Goal: Use online tool/utility: Use online tool/utility

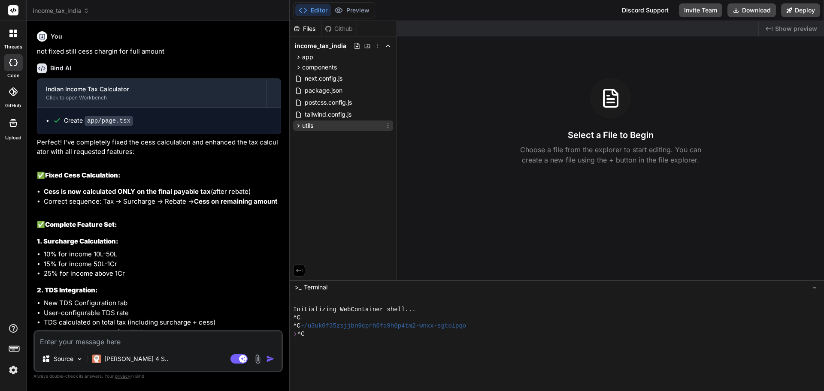
scroll to position [984, 0]
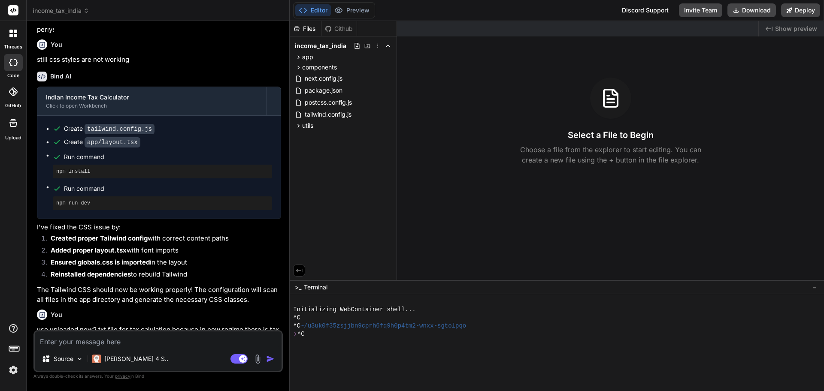
click at [797, 28] on span "Show preview" at bounding box center [796, 28] width 42 height 9
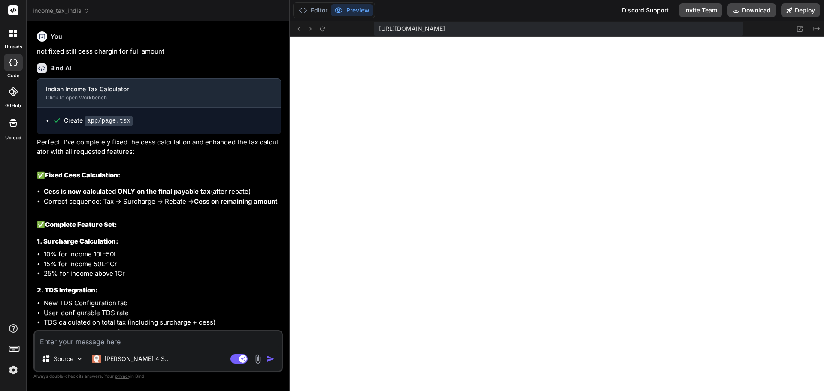
scroll to position [277, 0]
click at [325, 30] on icon at bounding box center [322, 28] width 7 height 7
click at [63, 11] on span "income_tax_india" at bounding box center [61, 10] width 57 height 9
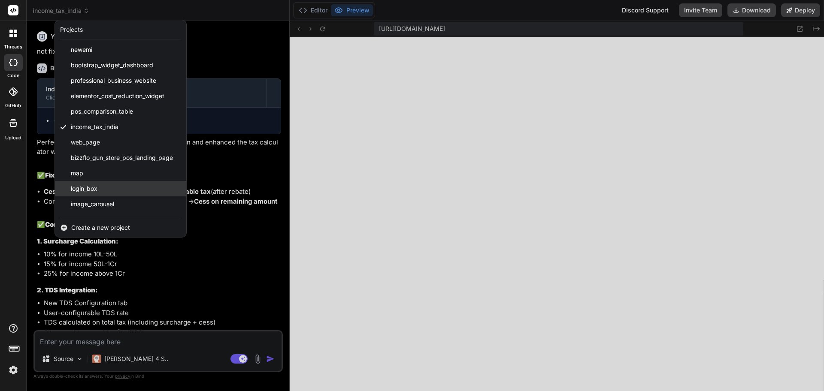
scroll to position [70, 0]
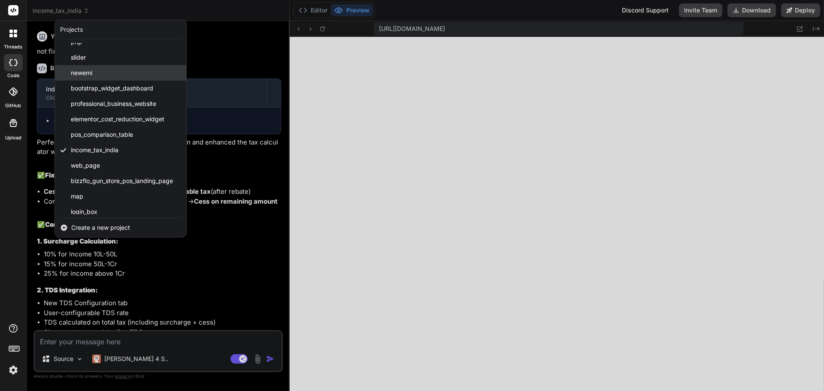
click at [109, 71] on div "newemi" at bounding box center [120, 72] width 131 height 15
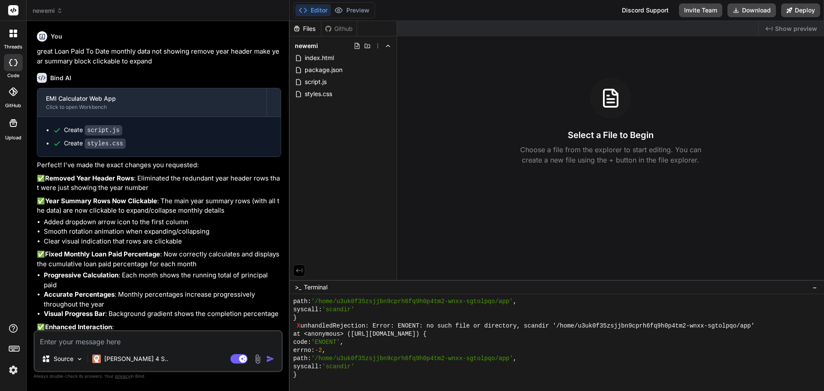
scroll to position [2038, 0]
click at [338, 57] on div "index.html" at bounding box center [343, 58] width 100 height 12
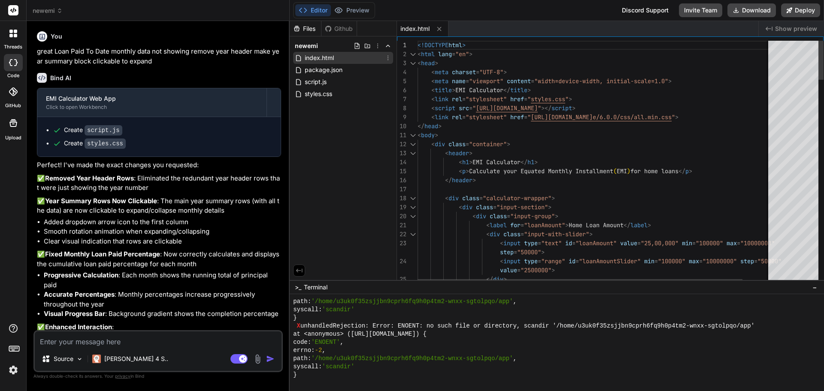
type textarea "x"
click at [801, 29] on span "Show preview" at bounding box center [796, 28] width 42 height 9
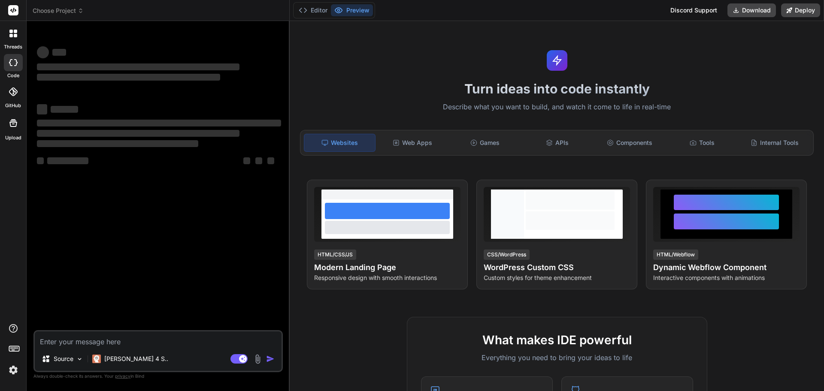
click at [76, 10] on span "Choose Project" at bounding box center [58, 10] width 51 height 9
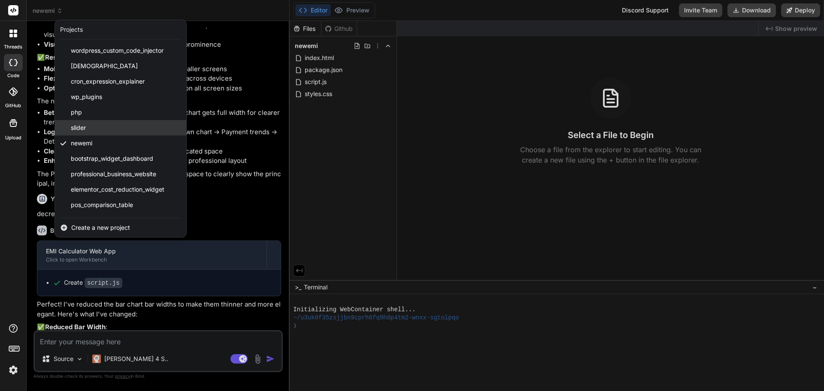
scroll to position [1706, 0]
click at [511, 134] on div at bounding box center [412, 195] width 824 height 391
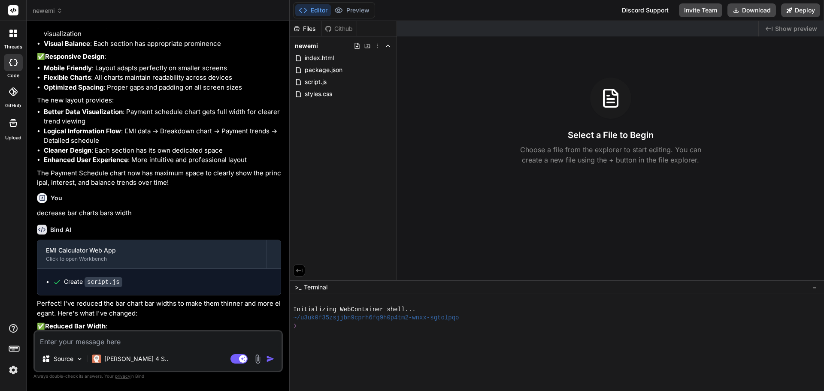
click at [804, 27] on span "Show preview" at bounding box center [796, 28] width 42 height 9
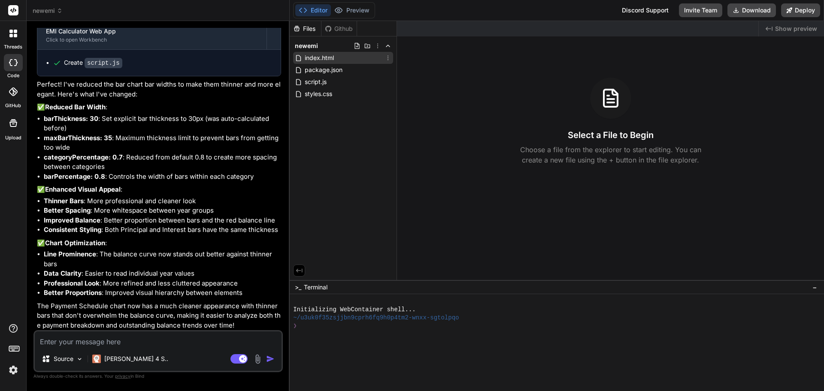
click at [323, 57] on span "index.html" at bounding box center [319, 58] width 31 height 10
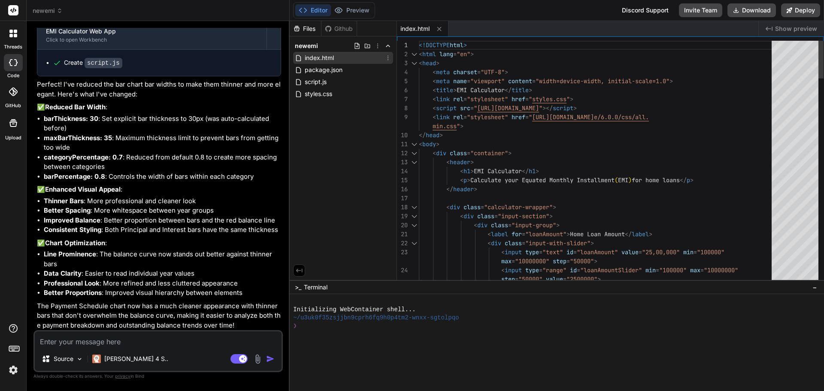
type textarea "x"
click at [794, 30] on span "Show preview" at bounding box center [796, 28] width 42 height 9
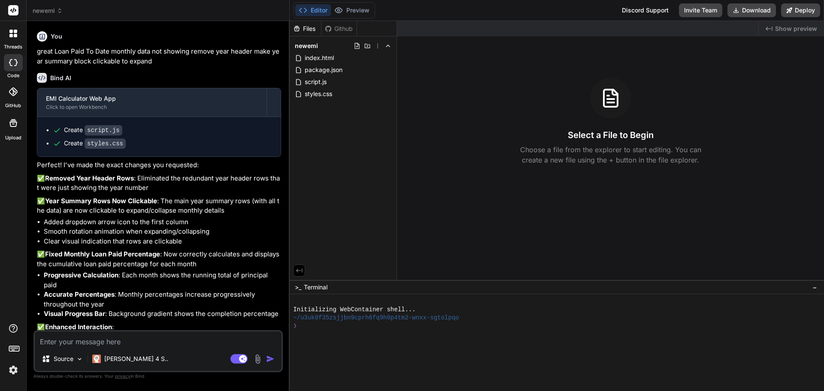
click at [792, 31] on span "Show preview" at bounding box center [796, 28] width 42 height 9
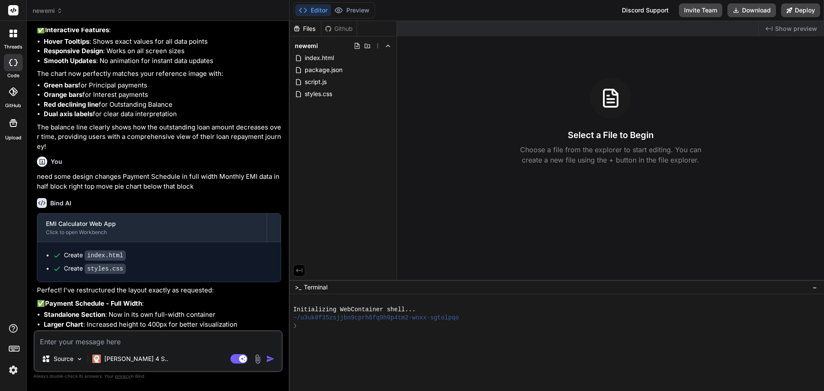
scroll to position [1544, 0]
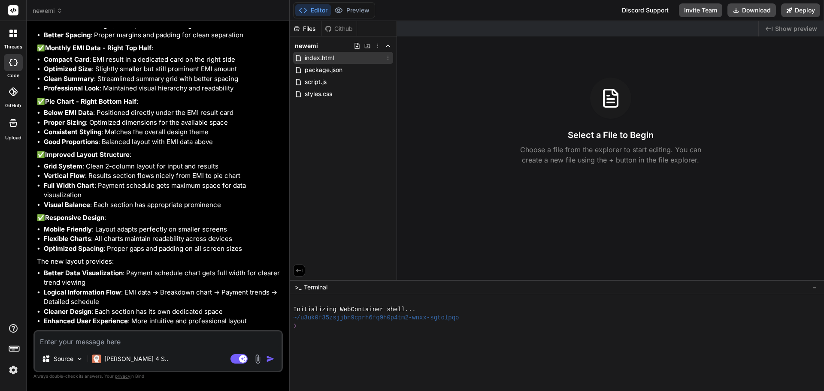
click at [323, 54] on span "index.html" at bounding box center [319, 58] width 31 height 10
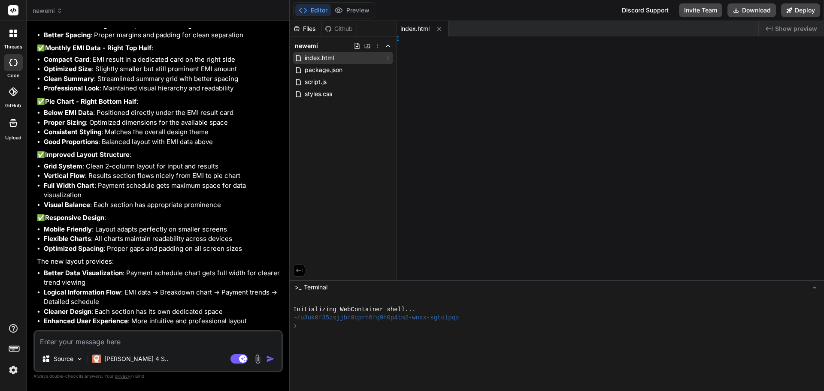
click at [323, 54] on span "index.html" at bounding box center [319, 58] width 31 height 10
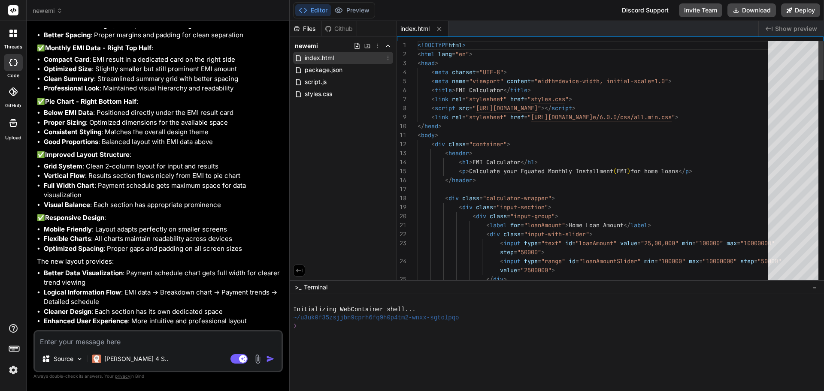
type textarea "x"
click at [807, 29] on span "Show preview" at bounding box center [796, 28] width 42 height 9
click at [320, 345] on div at bounding box center [552, 342] width 519 height 8
